Goal: Check status

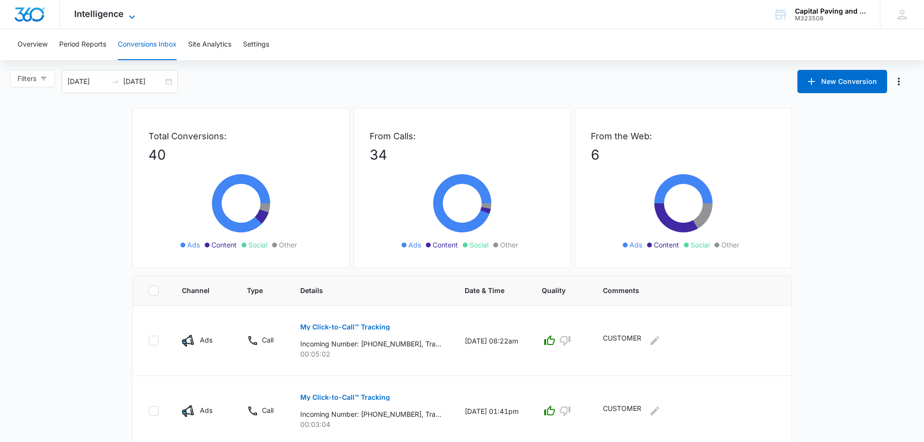
click at [83, 17] on span "Intelligence" at bounding box center [98, 14] width 49 height 10
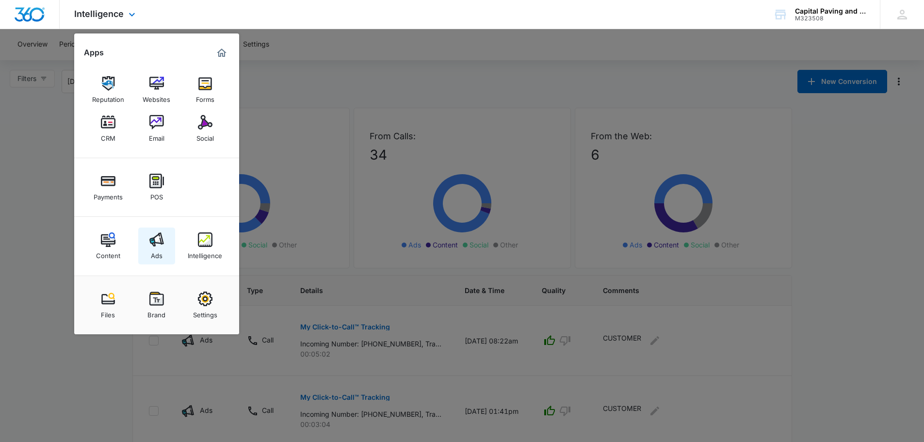
click at [153, 255] on div "Ads" at bounding box center [157, 253] width 12 height 13
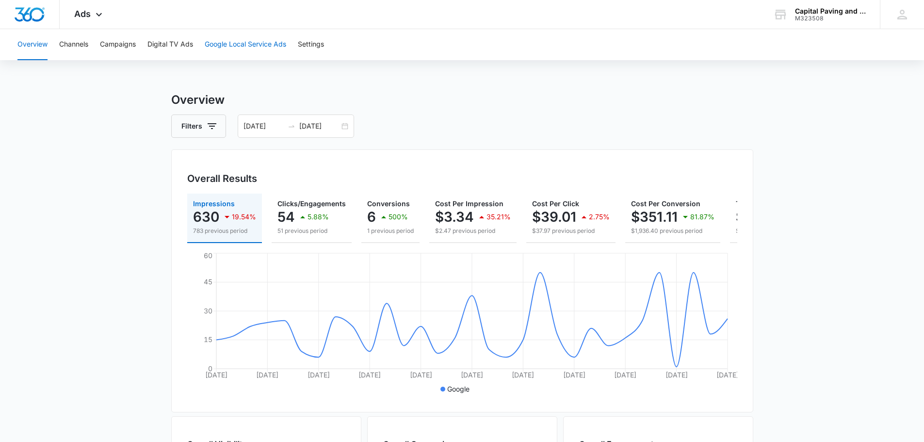
click at [215, 40] on button "Google Local Service Ads" at bounding box center [245, 44] width 81 height 31
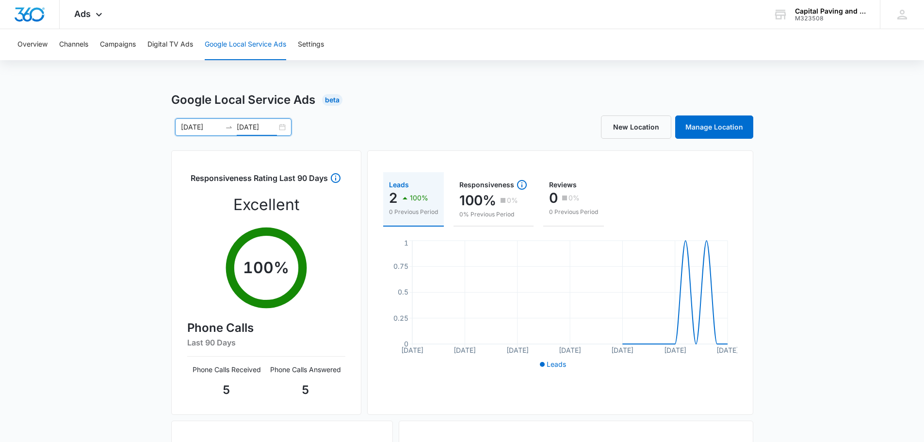
click at [268, 126] on input "[DATE]" at bounding box center [257, 127] width 40 height 11
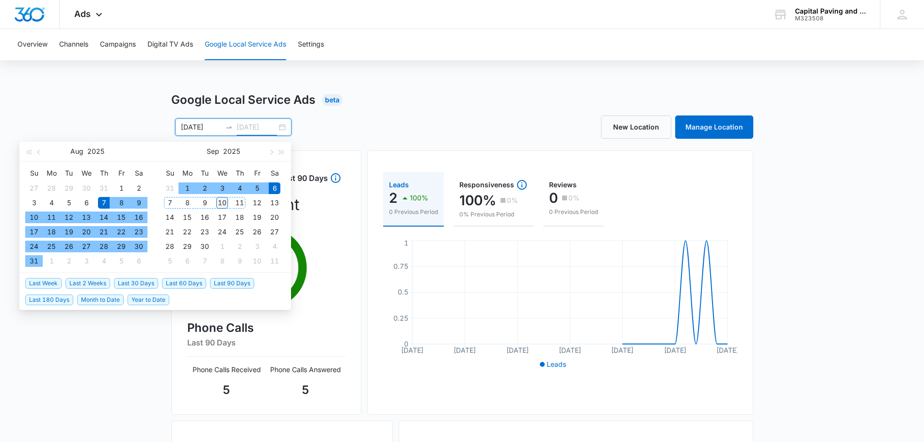
type input "[DATE]"
click at [224, 200] on div "10" at bounding box center [222, 203] width 12 height 12
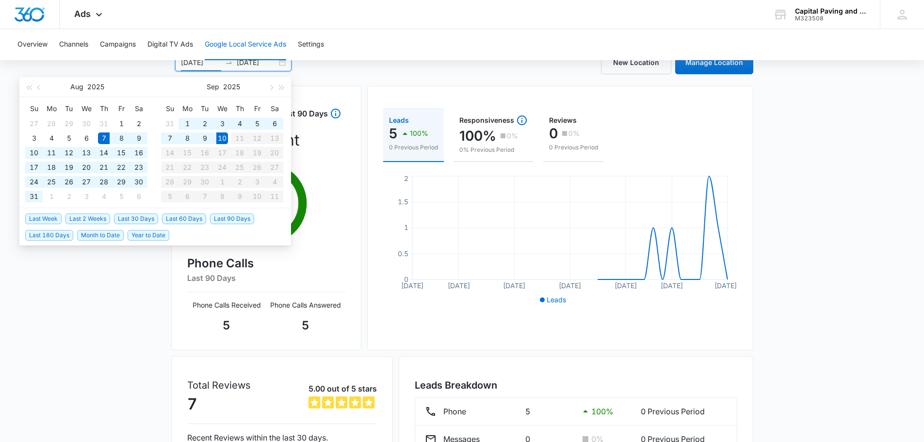
scroll to position [145, 0]
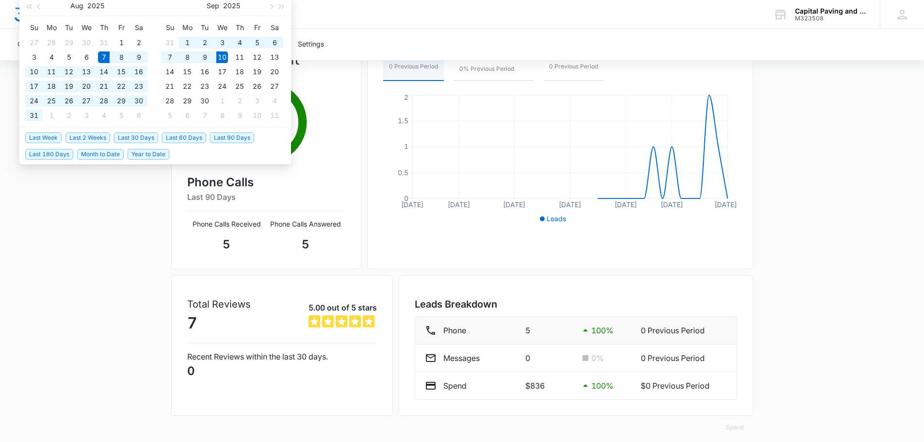
click at [583, 330] on icon at bounding box center [585, 330] width 12 height 12
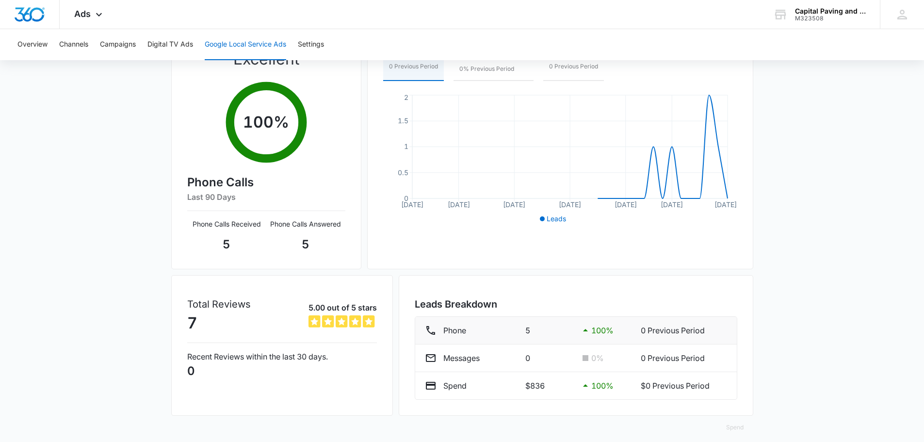
click at [583, 330] on icon at bounding box center [585, 330] width 12 height 12
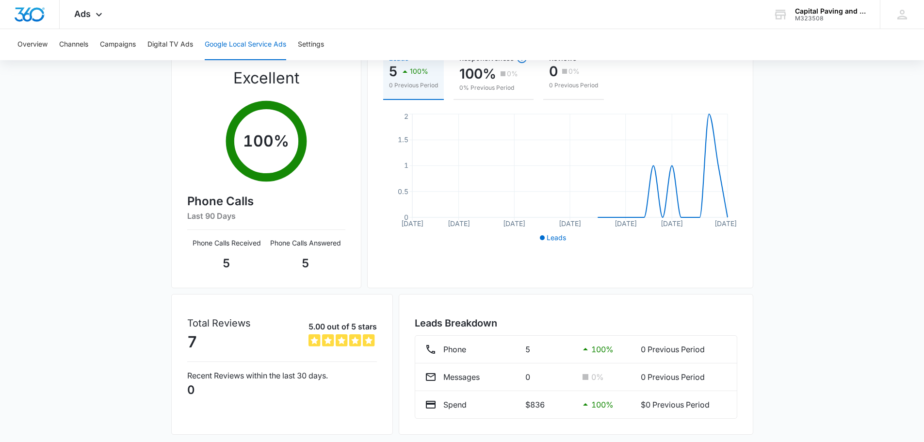
scroll to position [154, 0]
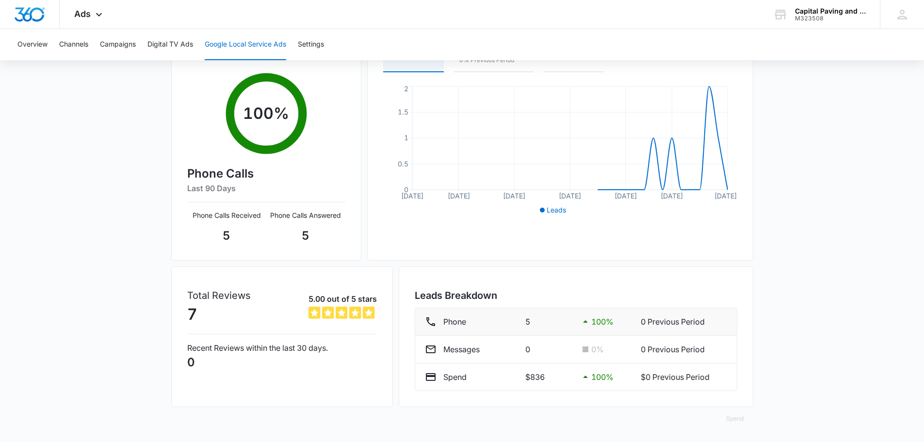
click at [583, 320] on icon at bounding box center [585, 322] width 12 height 12
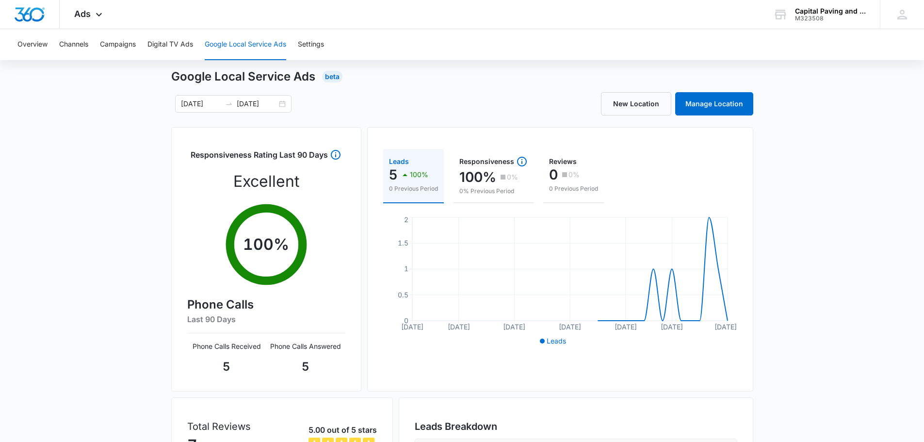
scroll to position [9, 0]
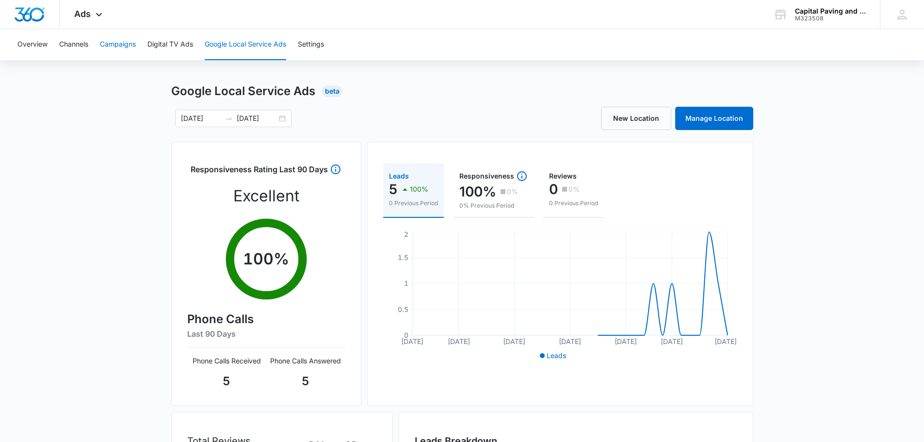
click at [124, 47] on button "Campaigns" at bounding box center [118, 44] width 36 height 31
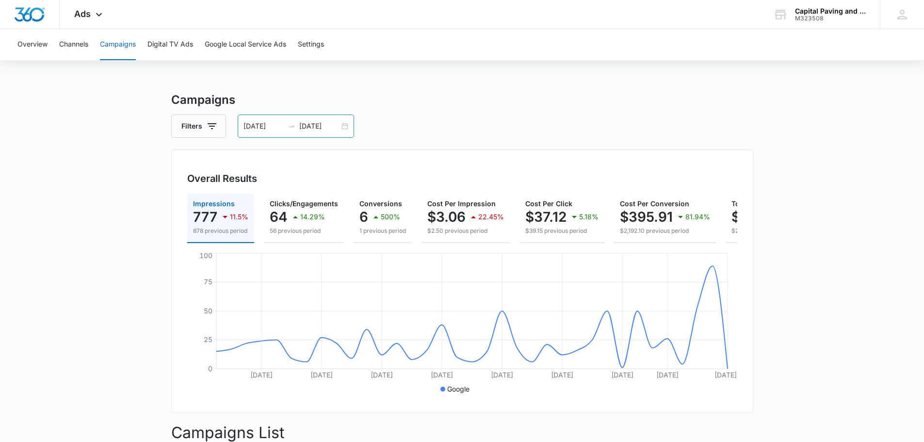
click at [255, 123] on input "[DATE]" at bounding box center [263, 126] width 40 height 11
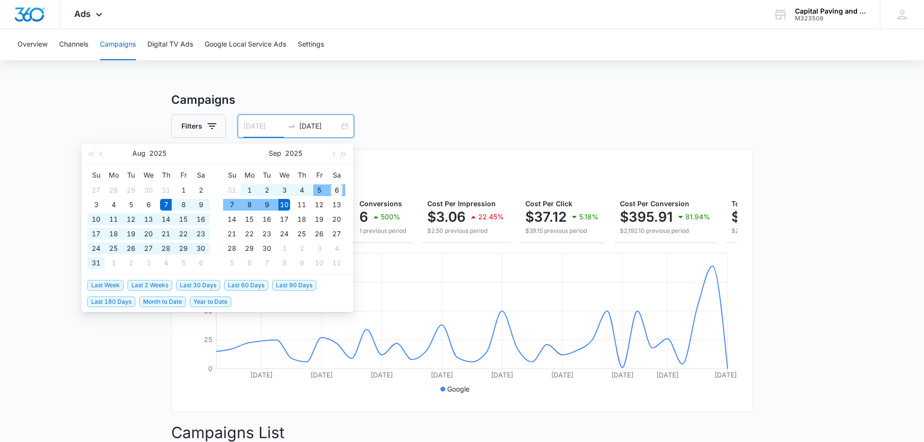
type input "[DATE]"
click at [331, 188] on div "6" at bounding box center [337, 190] width 12 height 12
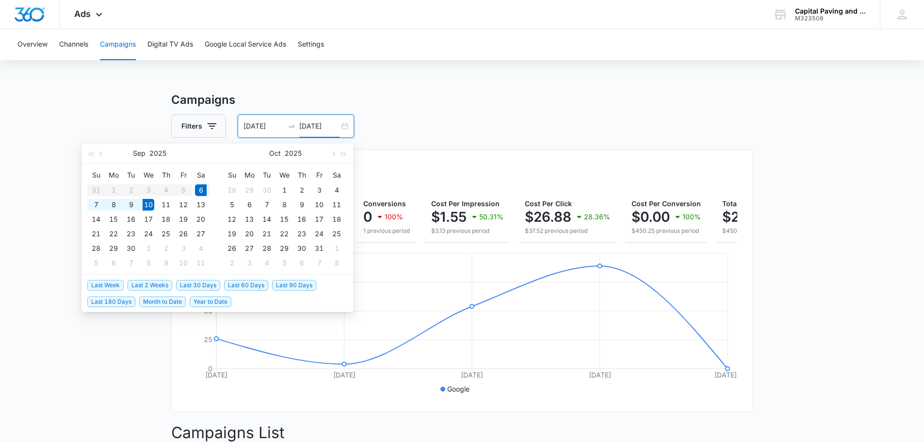
type input "[DATE]"
click at [206, 46] on button "Google Local Service Ads" at bounding box center [245, 44] width 81 height 31
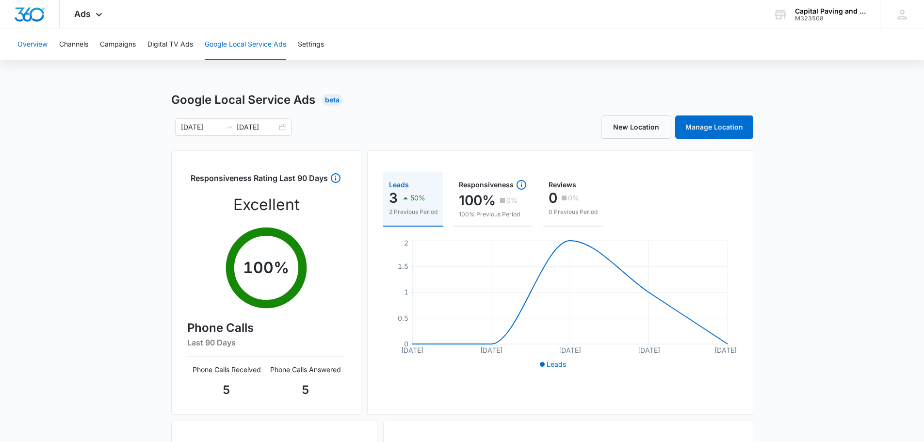
click at [27, 39] on button "Overview" at bounding box center [32, 44] width 30 height 31
